Goal: Task Accomplishment & Management: Manage account settings

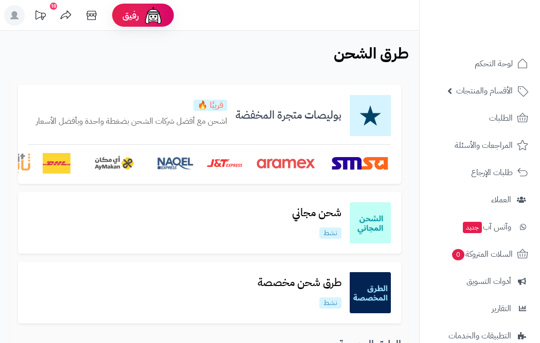
click at [391, 166] on img at bounding box center [360, 163] width 62 height 21
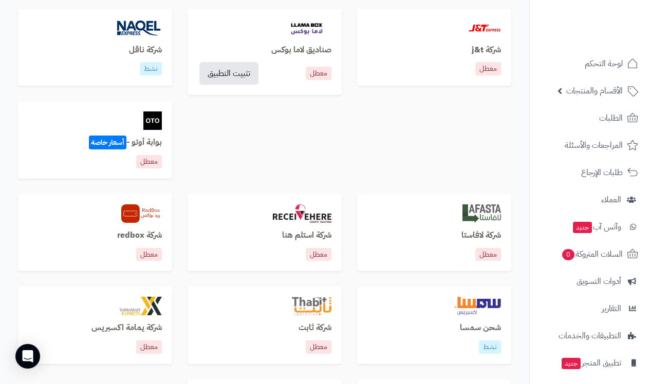
scroll to position [703, 0]
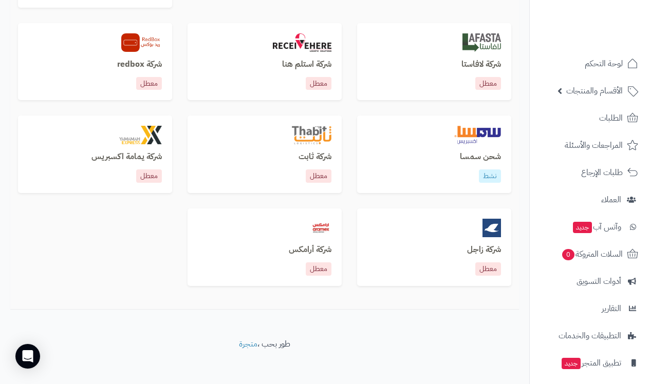
click at [484, 153] on h3 "شحن سمسا" at bounding box center [434, 157] width 134 height 9
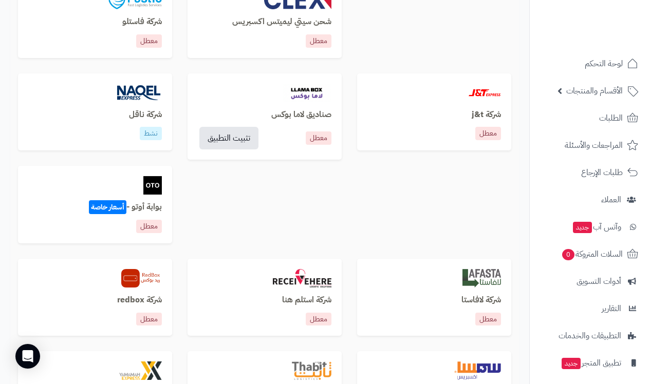
scroll to position [451, 0]
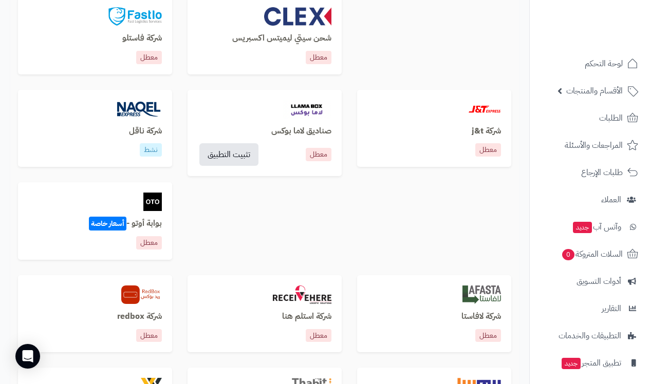
click at [135, 118] on div "شركة ناقل نشط" at bounding box center [95, 129] width 154 height 78
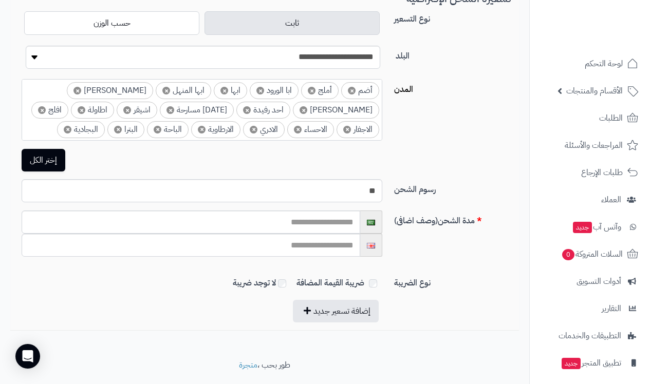
scroll to position [248, 0]
click at [363, 194] on input "**" at bounding box center [202, 190] width 361 height 23
type input "**"
click at [422, 154] on div "إختر الكل" at bounding box center [264, 160] width 509 height 23
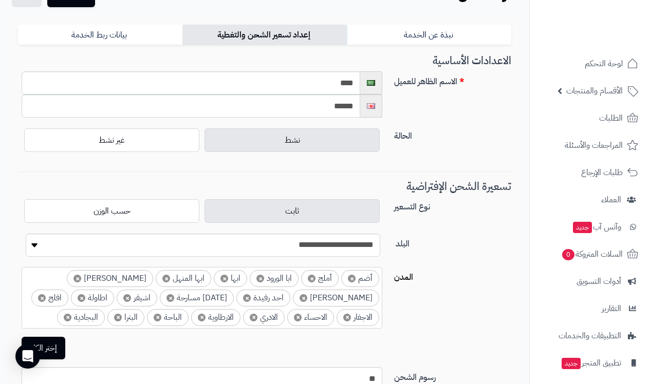
scroll to position [0, 0]
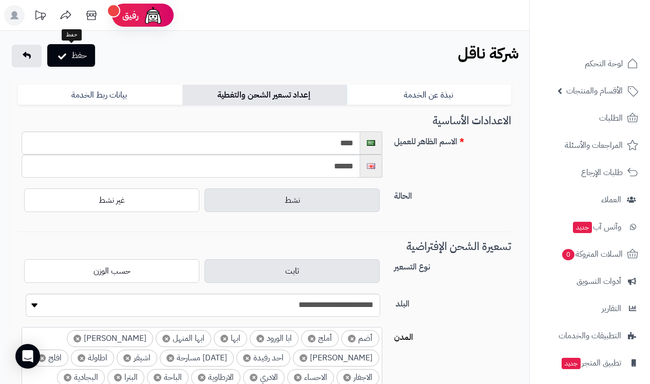
click at [69, 62] on button "حفظ" at bounding box center [71, 55] width 48 height 23
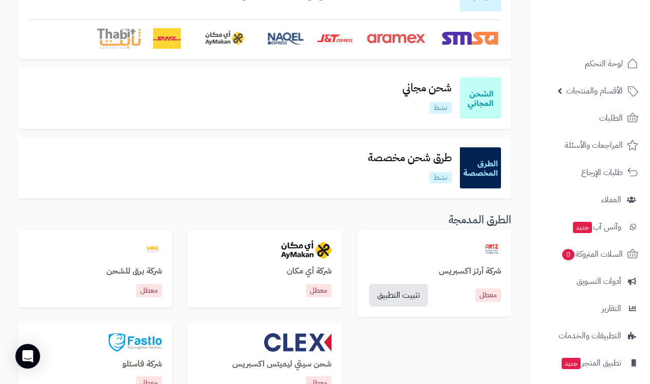
scroll to position [160, 0]
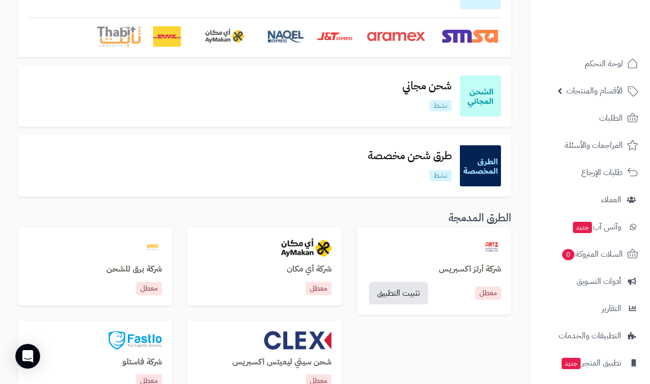
click at [480, 96] on img at bounding box center [480, 96] width 41 height 41
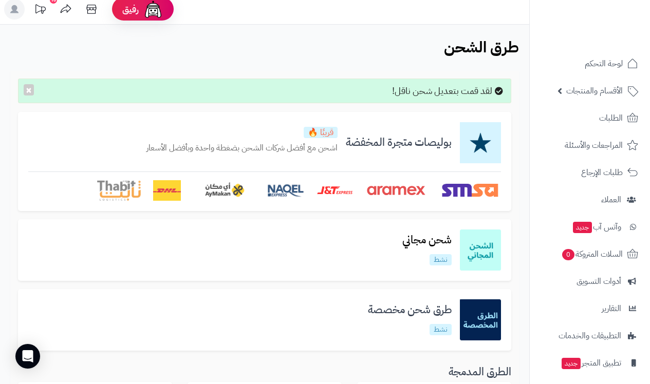
scroll to position [12, 0]
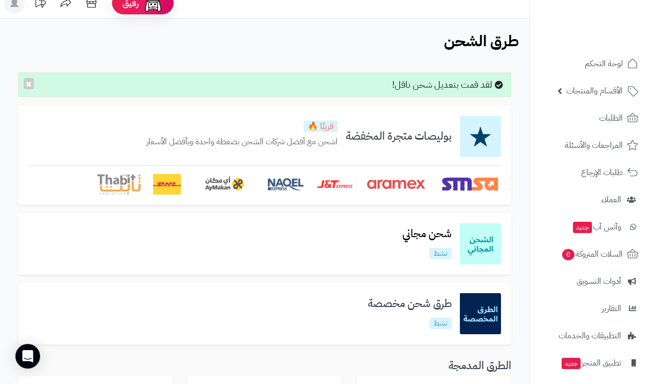
click at [442, 308] on h3 "طرق شحن مخصصة" at bounding box center [410, 304] width 100 height 12
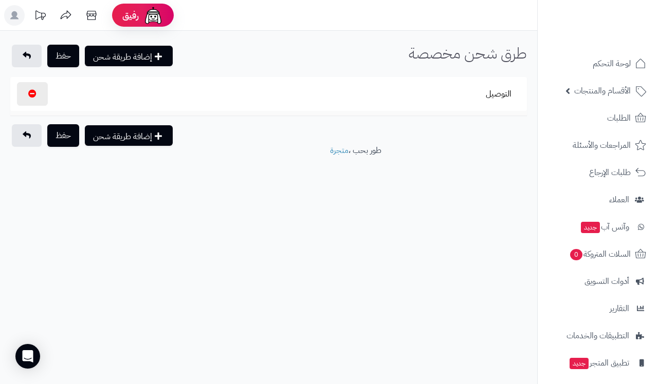
select select "****"
select select
click at [502, 94] on button "التوصيل" at bounding box center [498, 94] width 43 height 24
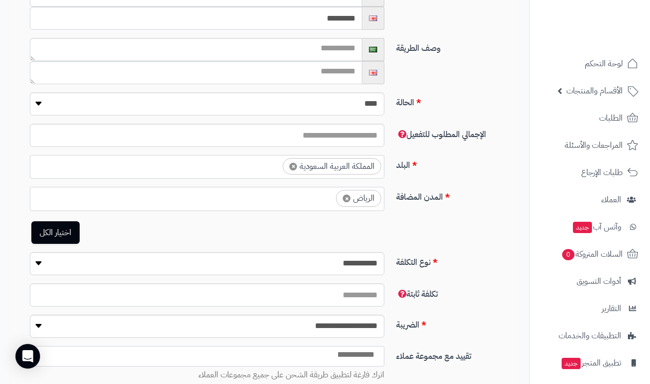
scroll to position [229, 0]
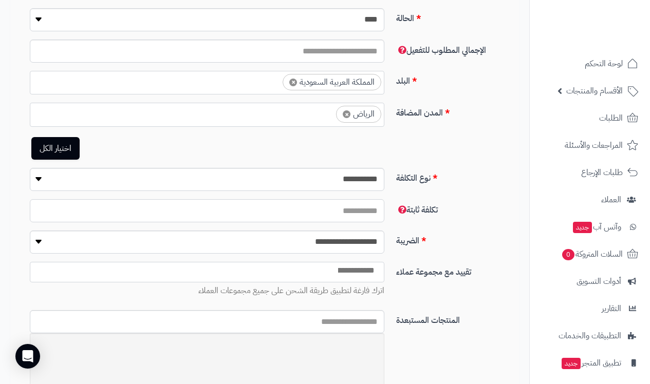
click at [349, 209] on input "**" at bounding box center [207, 210] width 355 height 23
type input "**"
click at [468, 251] on div "**********" at bounding box center [268, 246] width 509 height 31
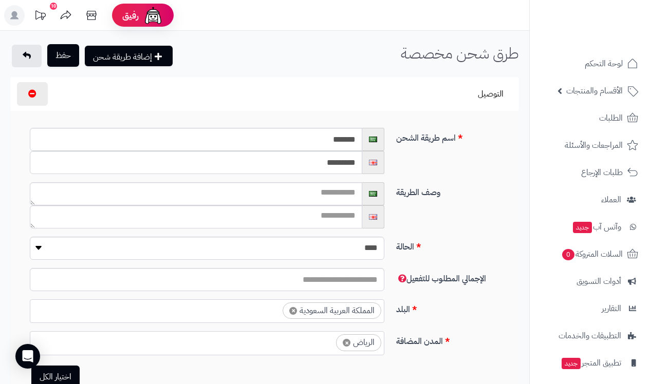
click at [61, 56] on button "حفظ" at bounding box center [63, 55] width 32 height 23
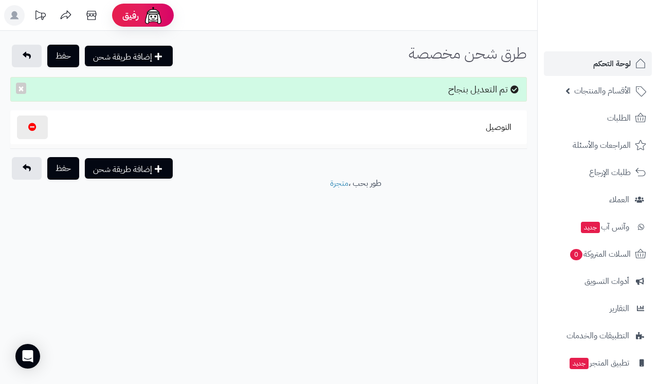
click at [626, 62] on span "لوحة التحكم" at bounding box center [612, 64] width 38 height 14
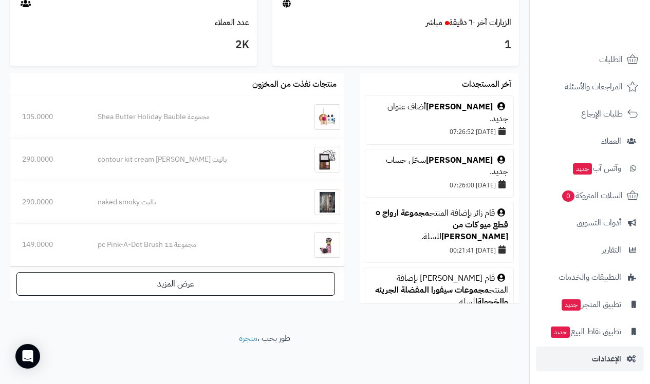
scroll to position [727, 0]
click at [614, 361] on span "الإعدادات" at bounding box center [606, 359] width 29 height 14
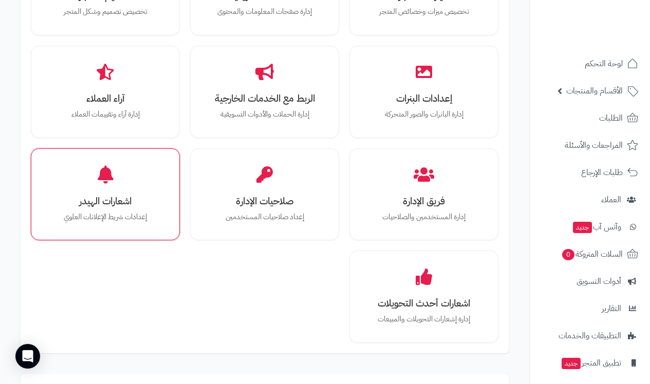
scroll to position [504, 0]
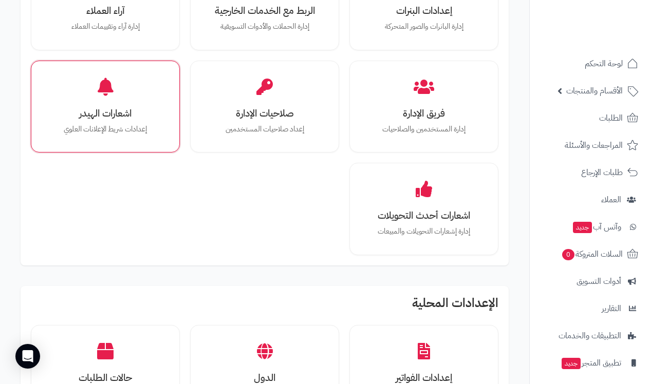
click at [113, 117] on h3 "اشعارات الهيدر" at bounding box center [105, 113] width 113 height 11
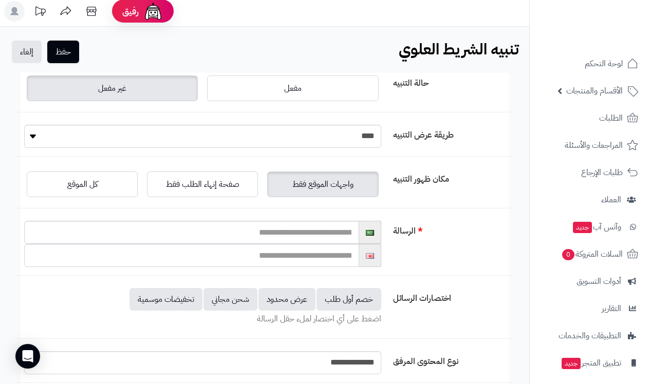
scroll to position [6, 0]
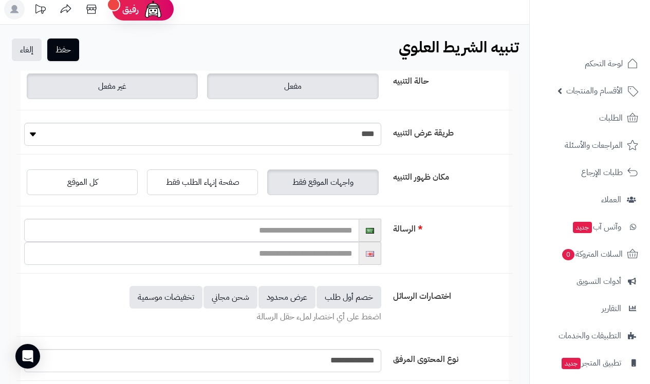
click at [309, 95] on label "مفعل" at bounding box center [292, 86] width 171 height 26
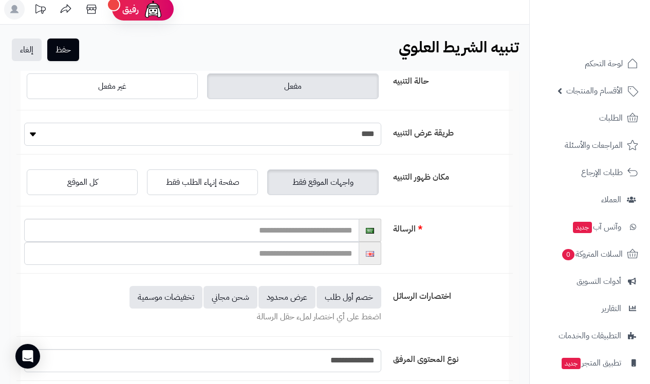
select select "*"
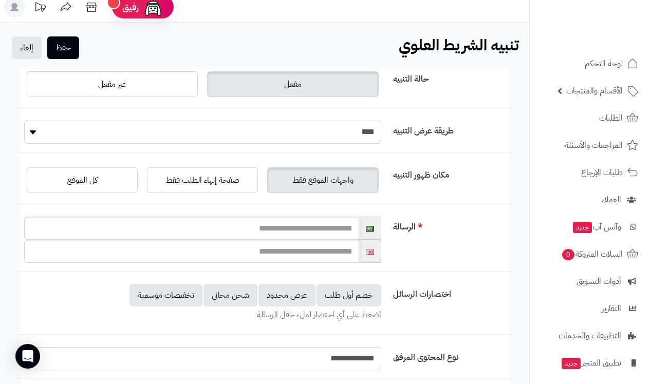
scroll to position [16, 0]
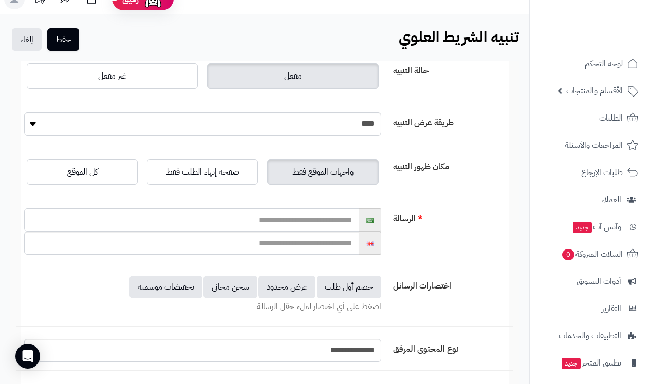
click at [335, 218] on input "text" at bounding box center [191, 220] width 335 height 23
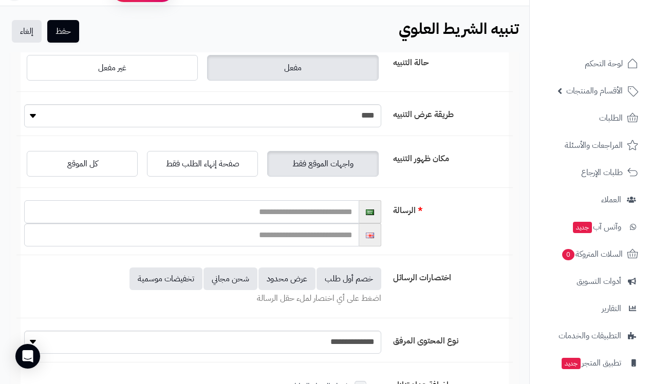
type input "*"
type input "**********"
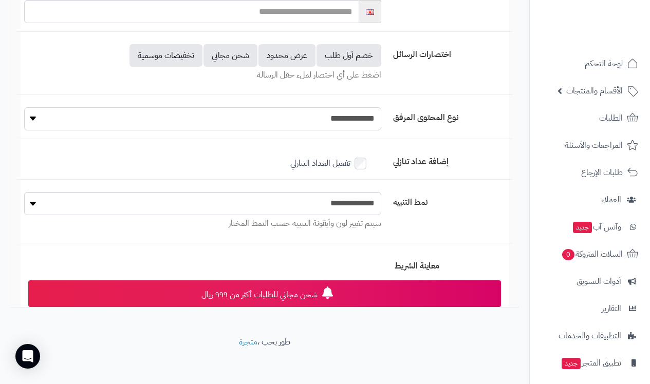
scroll to position [0, 0]
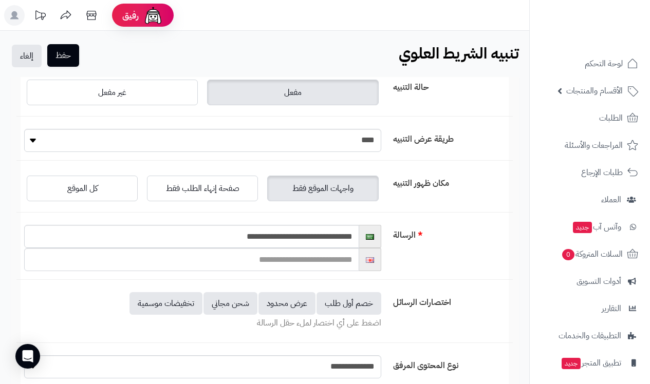
click at [75, 50] on button "حفظ" at bounding box center [63, 55] width 32 height 23
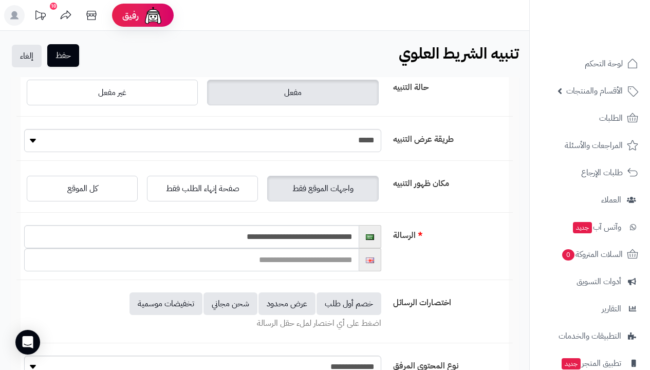
click at [73, 59] on button "حفظ" at bounding box center [63, 55] width 32 height 23
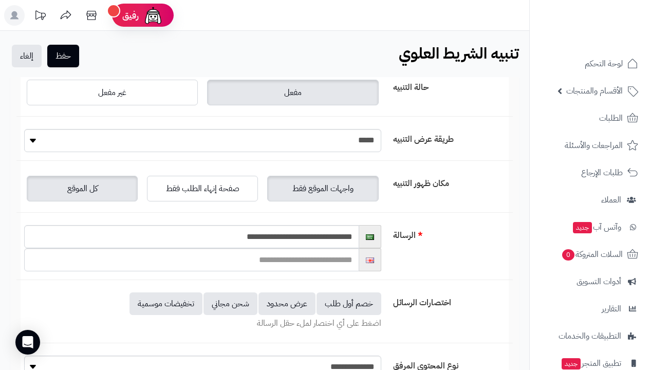
click at [92, 191] on span "كل الموقع" at bounding box center [82, 188] width 30 height 12
click at [69, 56] on button "حفظ" at bounding box center [63, 55] width 32 height 23
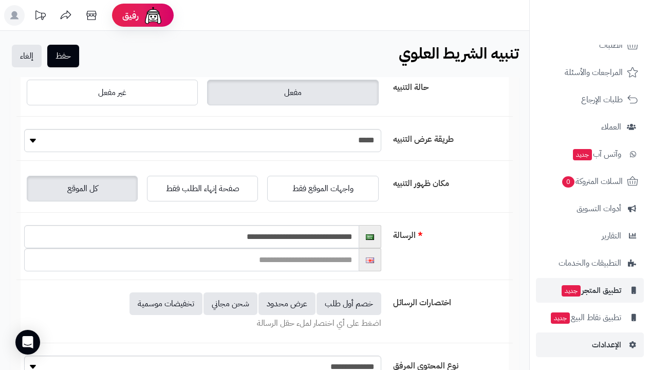
scroll to position [244, 0]
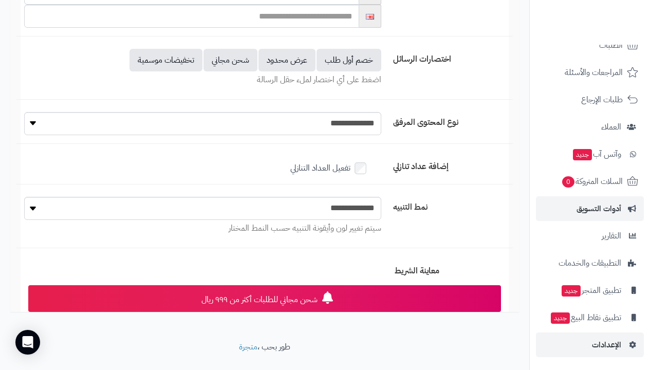
click at [610, 212] on span "أدوات التسويق" at bounding box center [599, 208] width 45 height 14
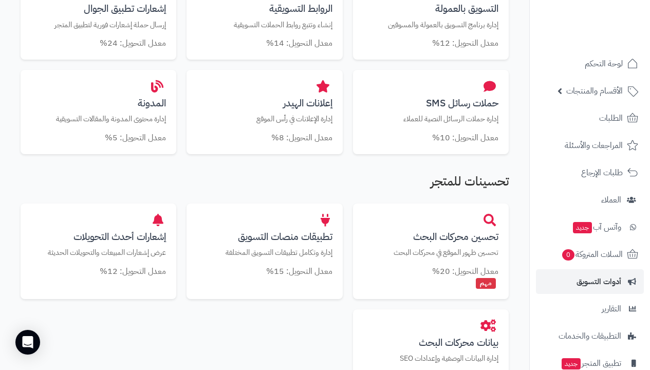
scroll to position [474, 0]
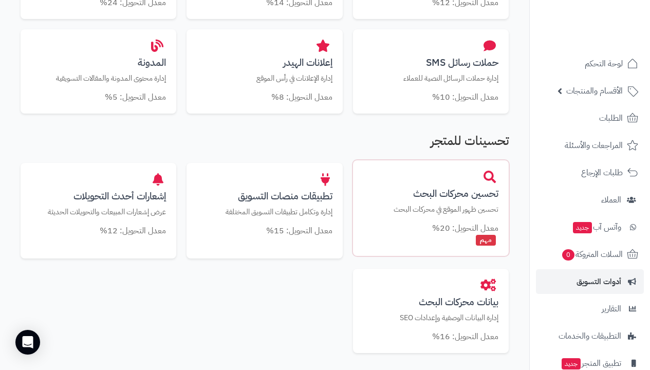
click at [436, 234] on div "مهم" at bounding box center [430, 240] width 135 height 12
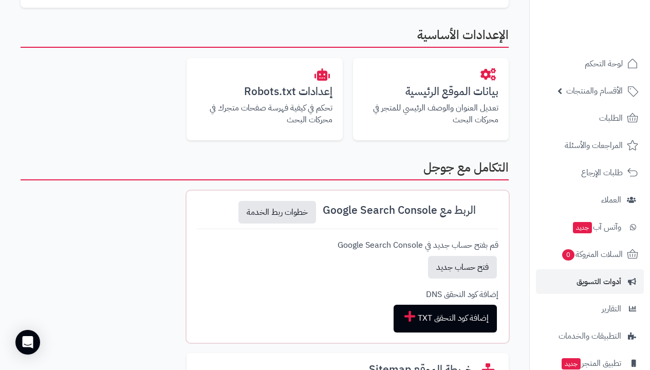
scroll to position [288, 0]
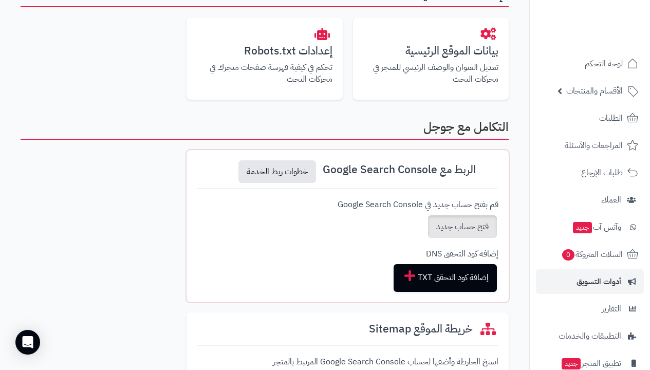
click at [449, 230] on link "فتح حساب جديد" at bounding box center [462, 226] width 69 height 23
click at [449, 277] on link "إضافة كود التحقق TXT" at bounding box center [445, 278] width 103 height 28
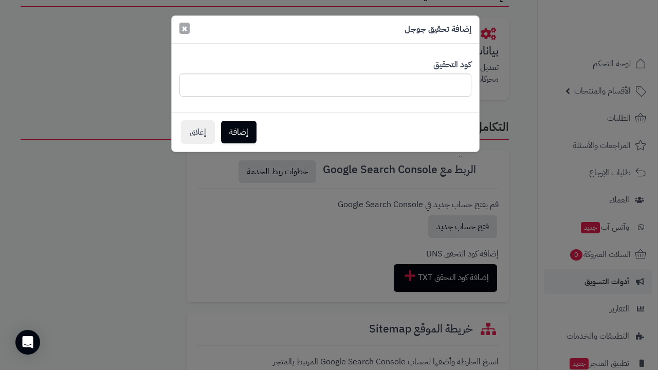
click at [180, 28] on button "×" at bounding box center [184, 28] width 10 height 11
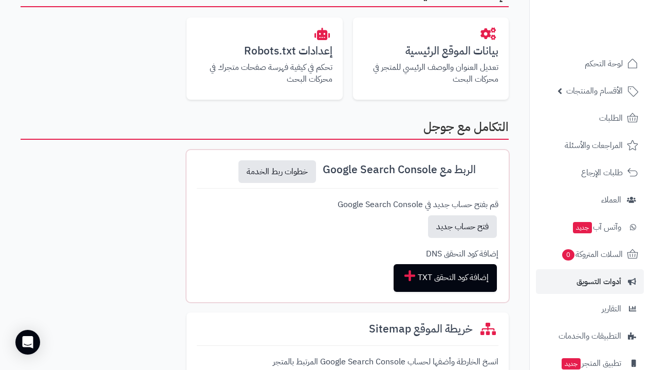
click at [492, 167] on icon at bounding box center [490, 169] width 12 height 12
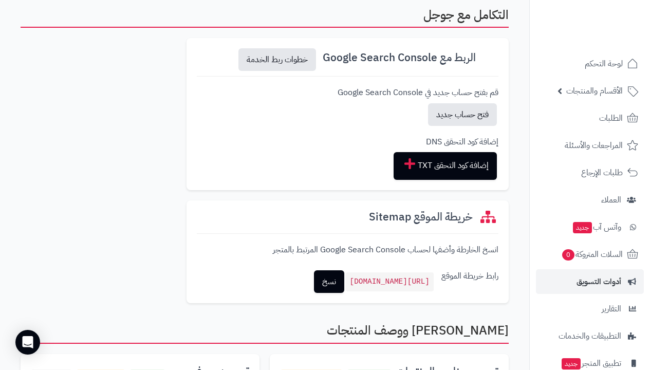
scroll to position [408, 0]
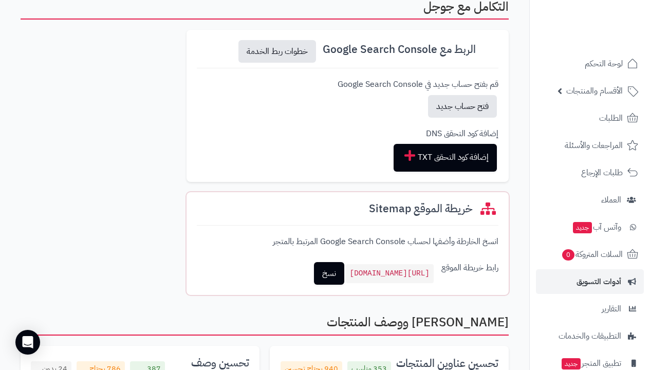
click at [314, 275] on link "نسخ" at bounding box center [329, 273] width 30 height 23
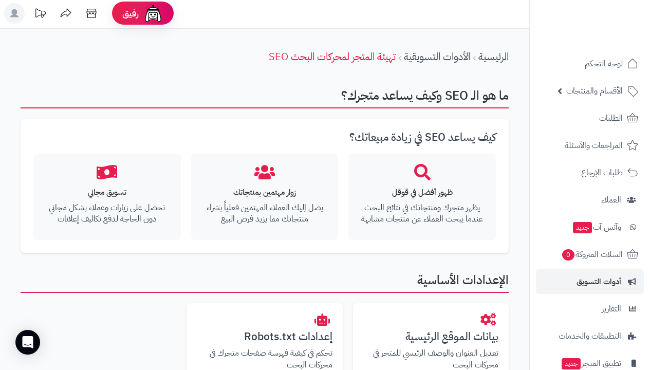
scroll to position [0, 0]
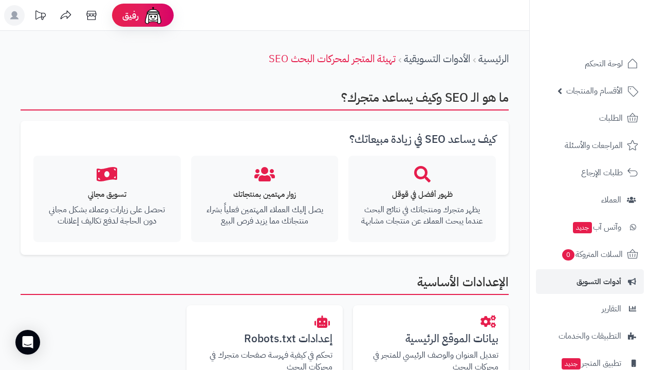
click at [287, 58] on link "تهيئة المتجر لمحركات البحث SEO" at bounding box center [332, 58] width 127 height 15
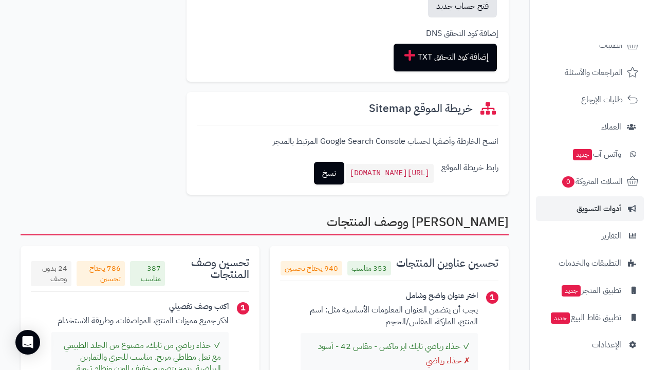
scroll to position [802, 0]
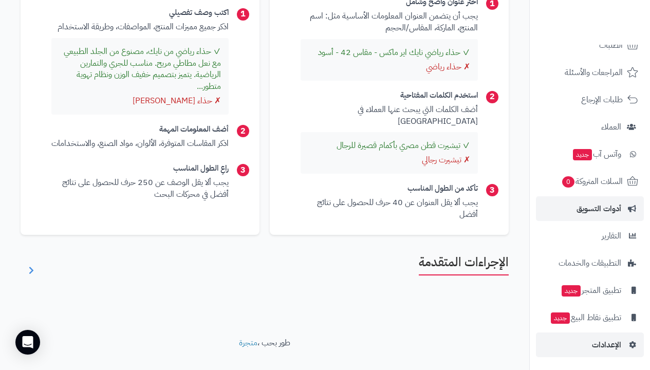
click at [597, 344] on span "الإعدادات" at bounding box center [606, 345] width 29 height 14
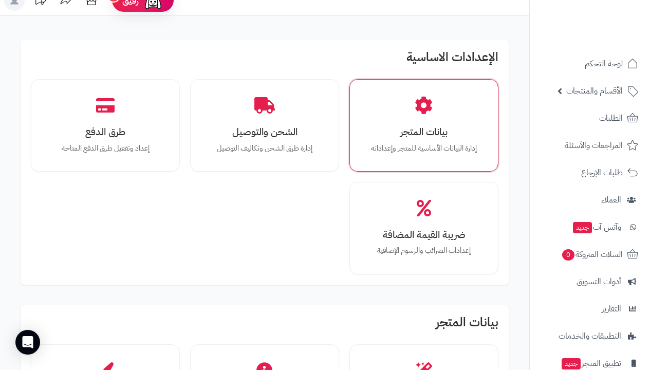
scroll to position [17, 0]
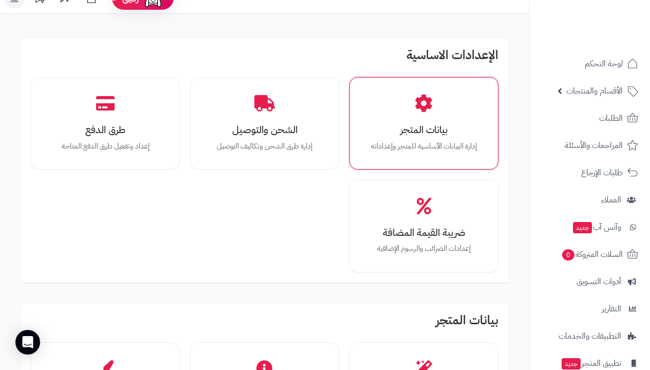
click at [440, 141] on p "إدارة البيانات الأساسية للمتجر وإعداداته" at bounding box center [423, 146] width 113 height 11
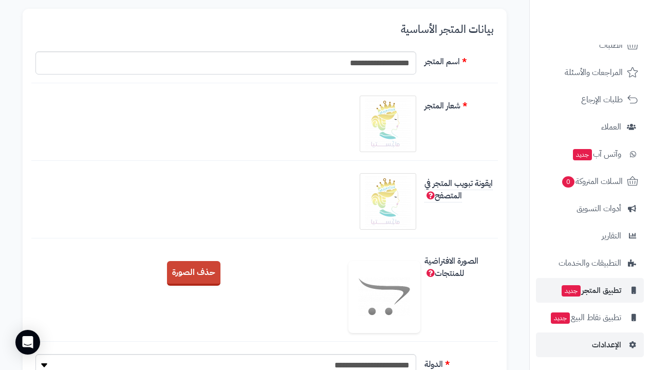
scroll to position [98, 0]
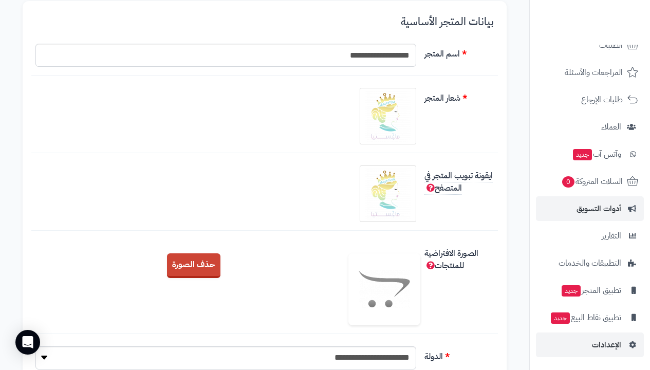
click at [604, 209] on span "أدوات التسويق" at bounding box center [599, 208] width 45 height 14
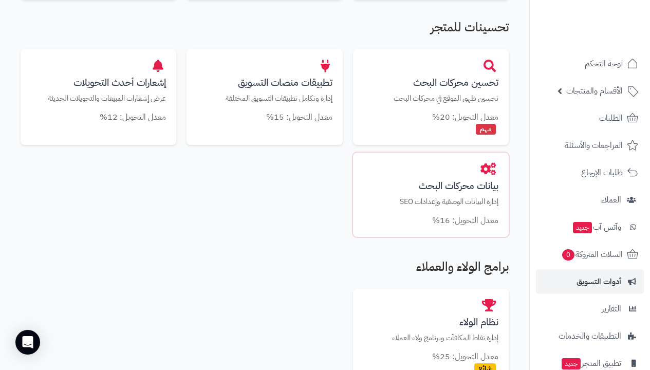
scroll to position [595, 0]
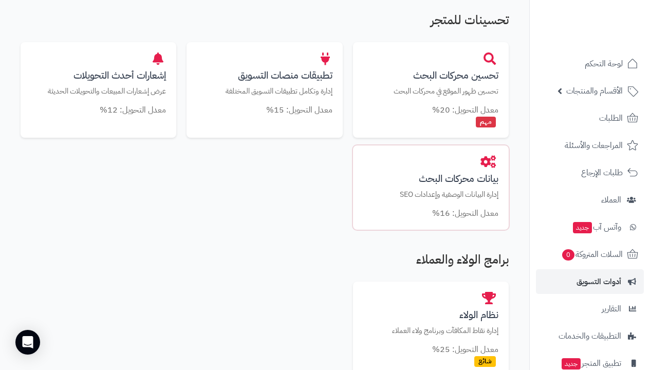
click at [467, 189] on p "إدارة البيانات الوصفية وإعدادات SEO" at bounding box center [430, 194] width 135 height 11
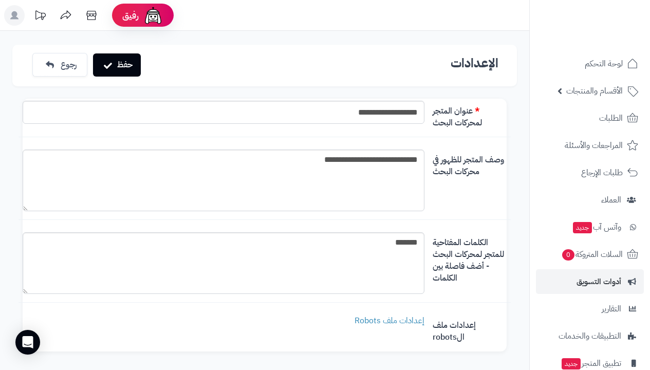
scroll to position [115, 0]
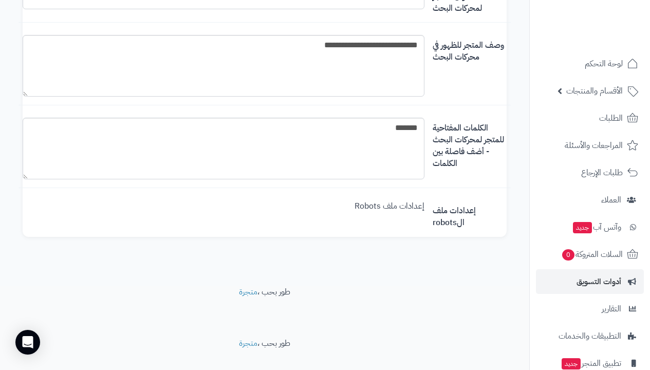
click at [399, 205] on link "إعدادات ملف Robots" at bounding box center [390, 206] width 70 height 12
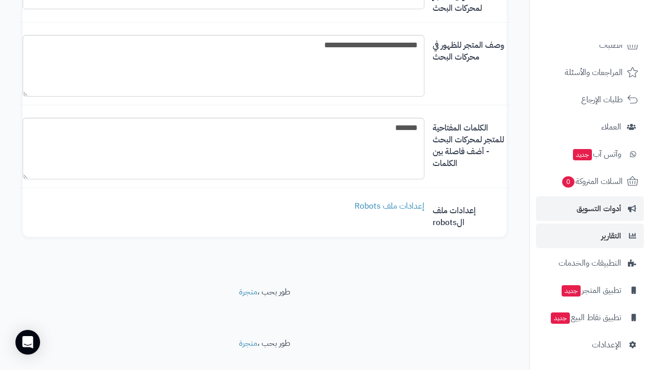
scroll to position [134, 0]
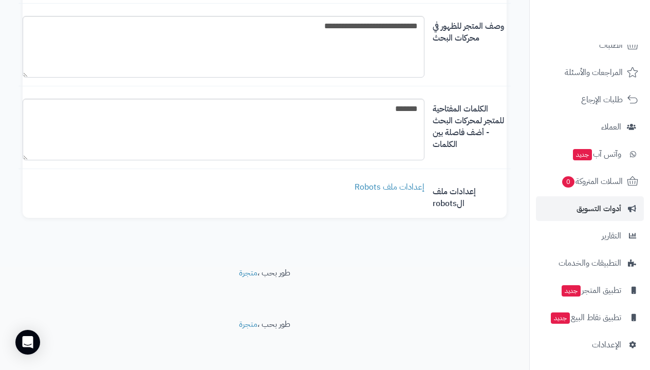
click at [609, 212] on span "أدوات التسويق" at bounding box center [599, 208] width 45 height 14
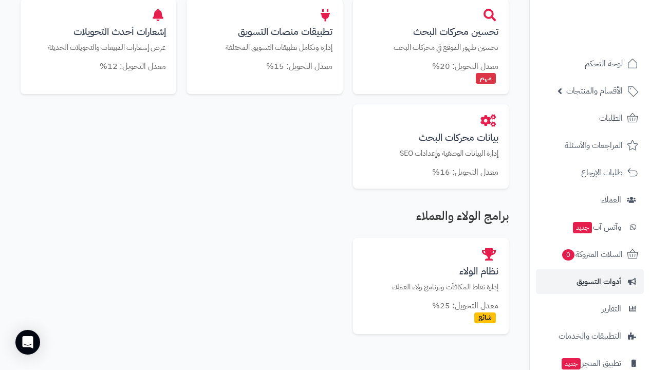
scroll to position [715, 0]
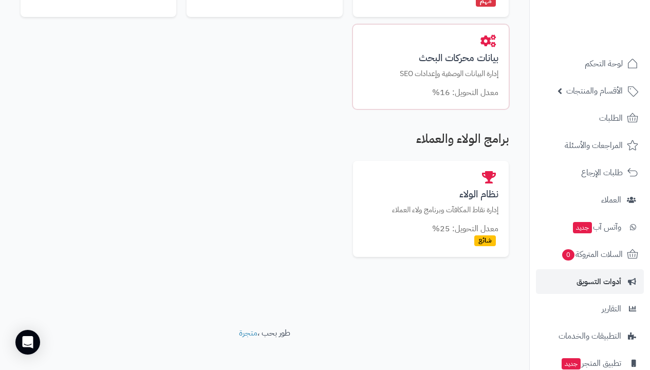
click at [449, 86] on small "معدل التحويل: 16%" at bounding box center [465, 92] width 66 height 12
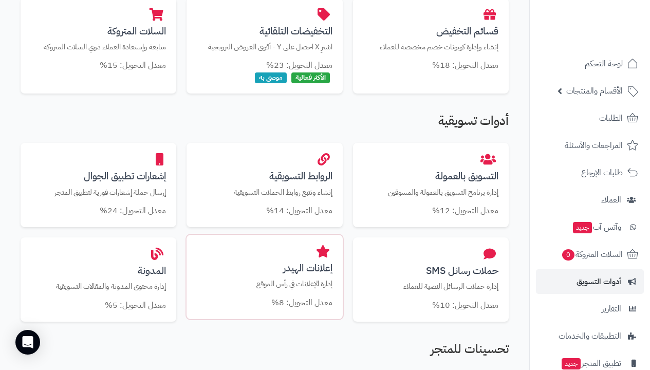
scroll to position [147, 0]
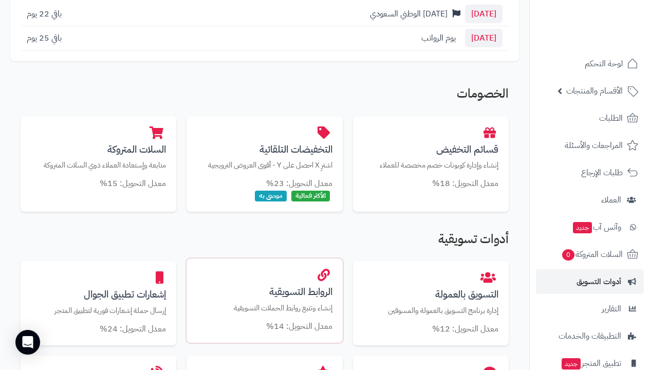
click at [282, 287] on h3 "الروابط التسويقية" at bounding box center [264, 291] width 135 height 11
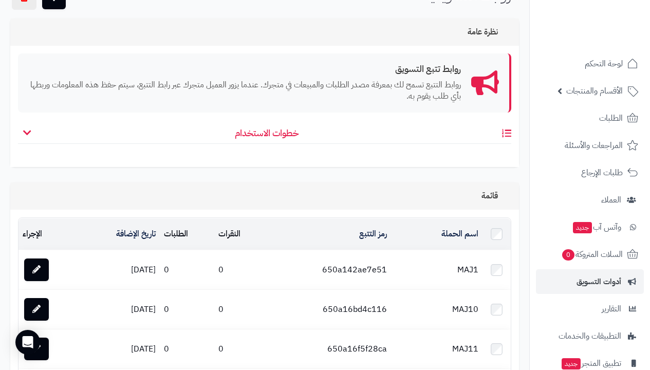
scroll to position [81, 0]
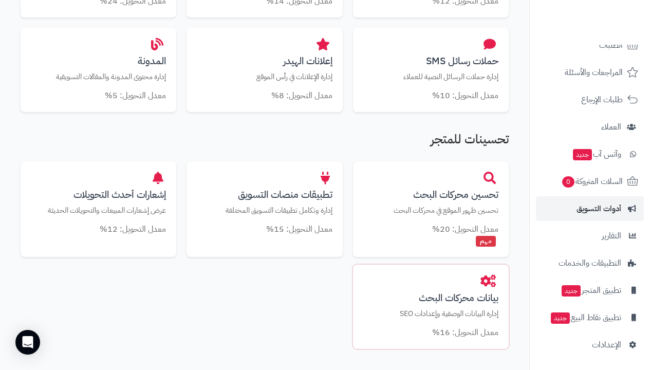
scroll to position [506, 0]
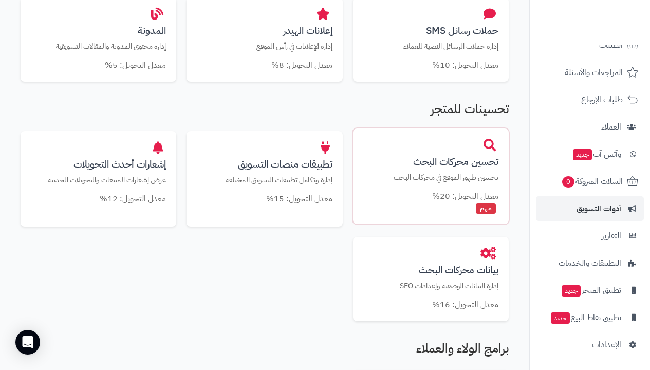
click at [413, 207] on div "مهم" at bounding box center [430, 208] width 135 height 12
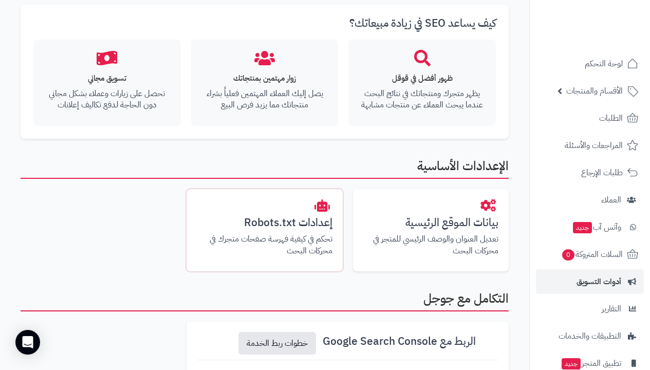
scroll to position [106, 0]
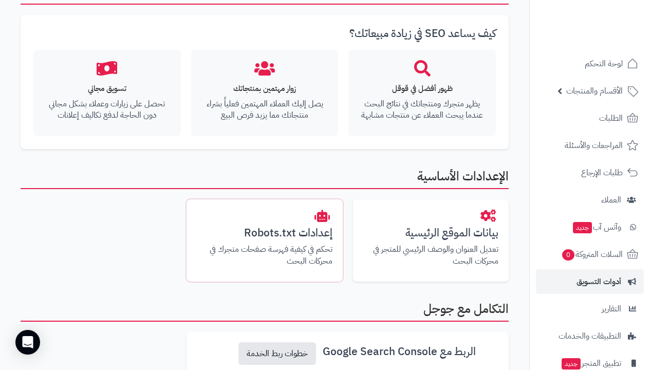
click at [287, 232] on h3 "إعدادات Robots.txt" at bounding box center [264, 233] width 135 height 12
